Goal: Navigation & Orientation: Find specific page/section

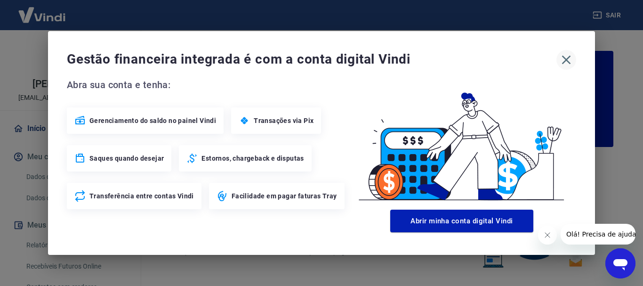
click at [562, 57] on icon "button" at bounding box center [566, 59] width 15 height 15
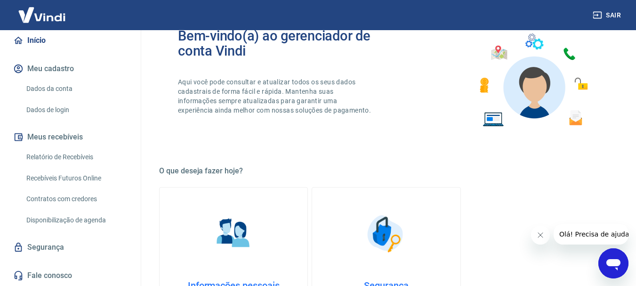
scroll to position [98, 0]
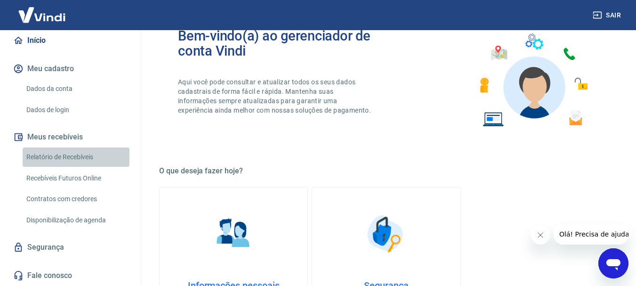
click at [84, 159] on link "Relatório de Recebíveis" at bounding box center [76, 156] width 107 height 19
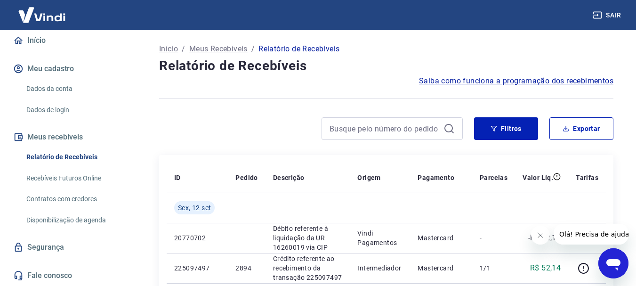
click at [58, 72] on button "Meu cadastro" at bounding box center [70, 68] width 118 height 21
click at [48, 47] on link "Início" at bounding box center [70, 40] width 118 height 21
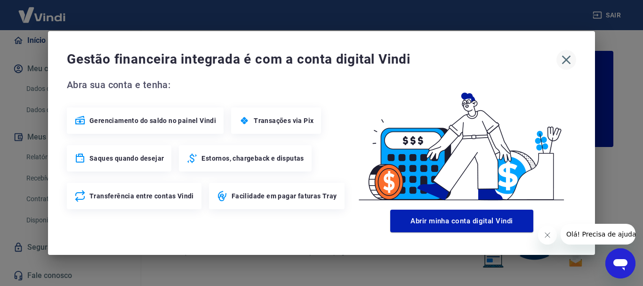
click at [567, 61] on icon "button" at bounding box center [566, 60] width 9 height 9
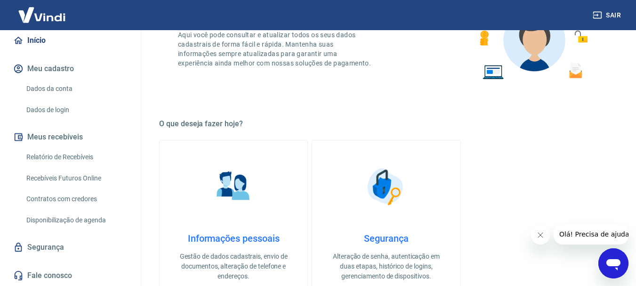
scroll to position [94, 0]
click at [70, 142] on button "Meus recebíveis" at bounding box center [70, 137] width 118 height 21
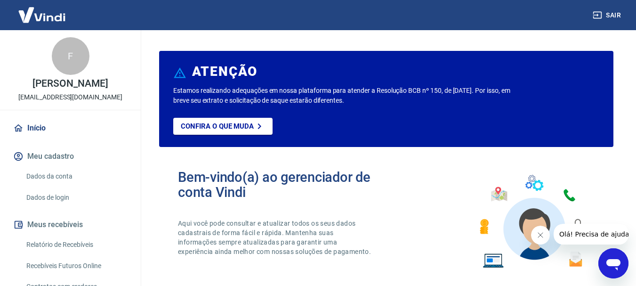
scroll to position [0, 0]
click at [38, 138] on link "Início" at bounding box center [70, 128] width 118 height 21
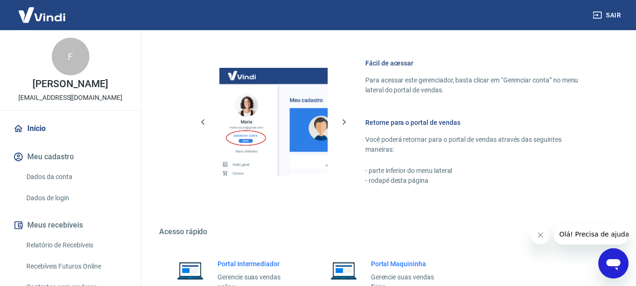
scroll to position [584, 0]
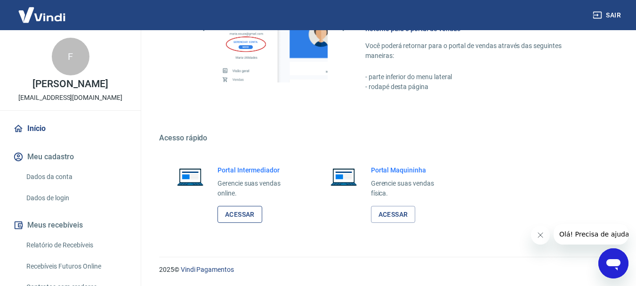
click at [241, 219] on link "Acessar" at bounding box center [239, 214] width 45 height 17
click at [244, 216] on link "Acessar" at bounding box center [239, 214] width 45 height 17
